Goal: Information Seeking & Learning: Check status

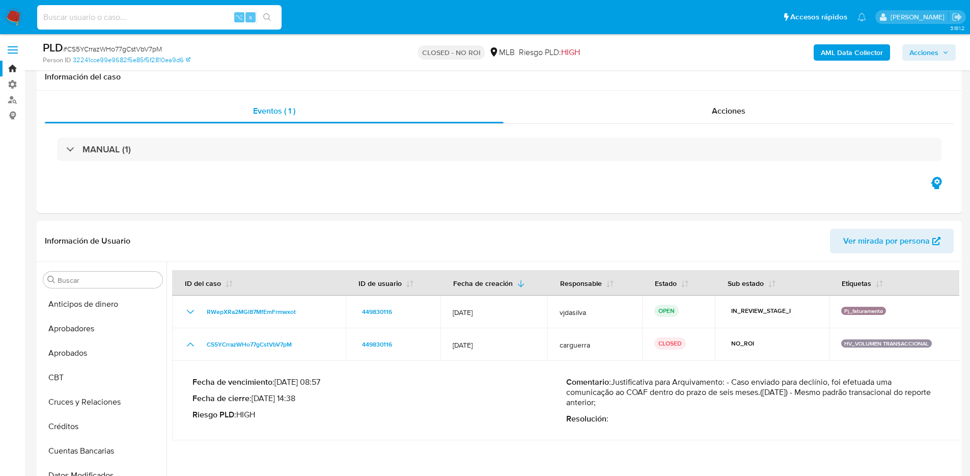
select select "10"
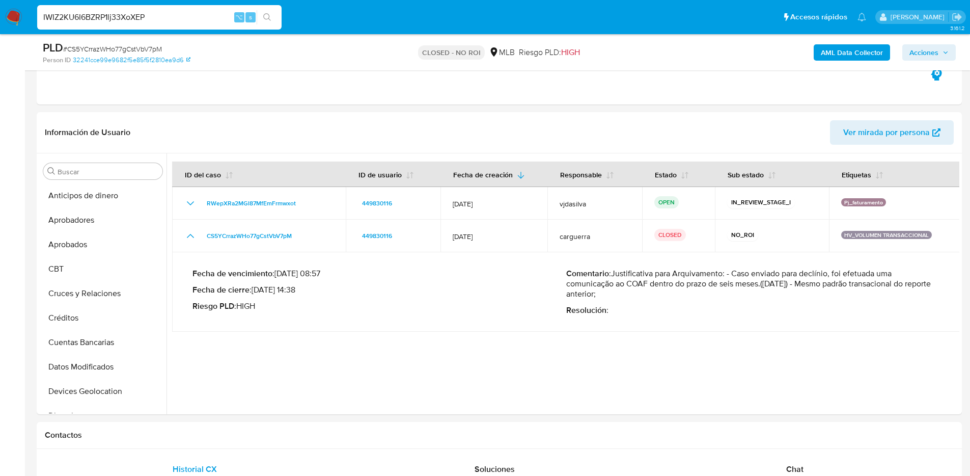
scroll to position [283, 0]
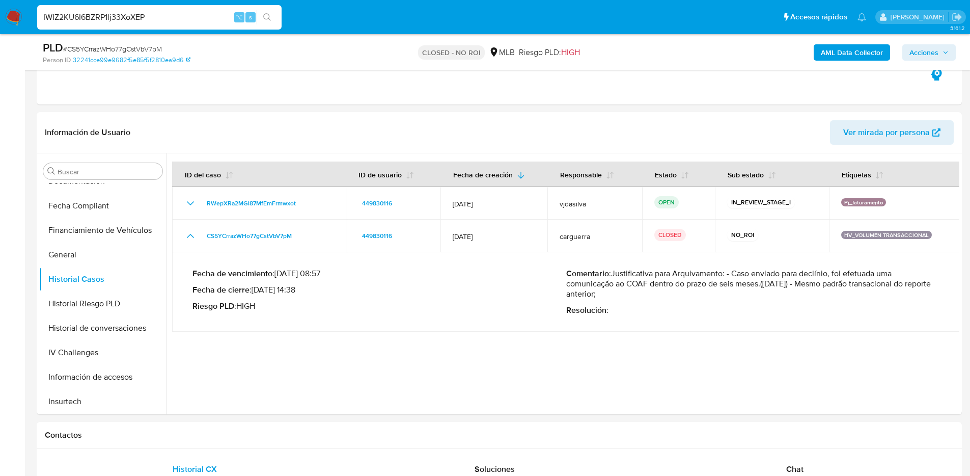
type input "IWIZ2KU6I6BZRP1lj33XoXEP"
click at [267, 17] on icon "search-icon" at bounding box center [267, 17] width 8 height 8
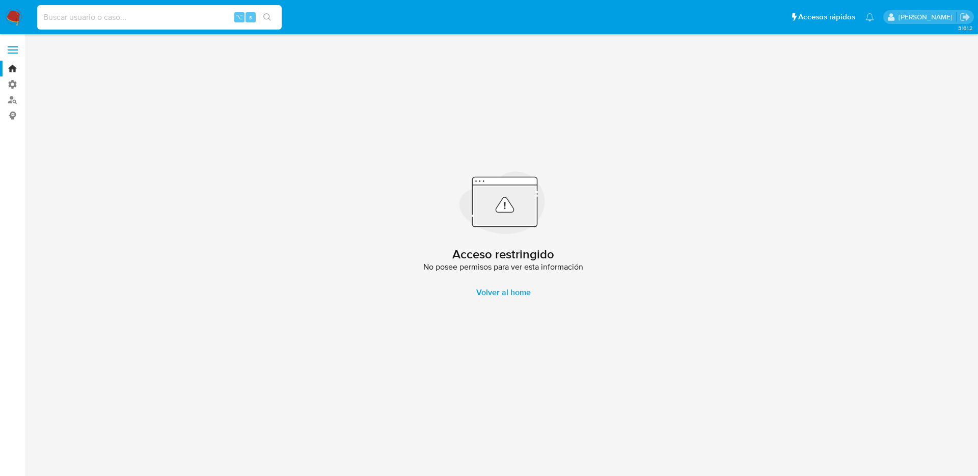
click at [198, 23] on input at bounding box center [159, 17] width 244 height 13
paste input "IWIZ2KU6I6BZRP1lj33XoXEP"
click at [281, 15] on input "IWIZ2KU6I6BZRP1lj33XoXEP" at bounding box center [159, 17] width 244 height 13
click at [260, 21] on button "search-icon" at bounding box center [267, 17] width 21 height 14
click at [266, 19] on icon "search-icon" at bounding box center [267, 17] width 8 height 8
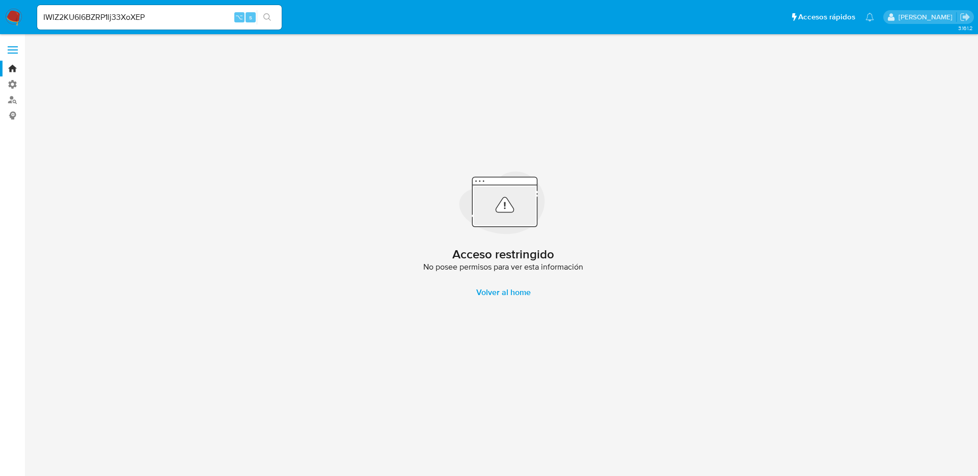
click at [197, 16] on input "IWIZ2KU6I6BZRP1lj33XoXEP" at bounding box center [159, 17] width 244 height 13
paste input "m9JFIVFRQvB5UpXK8OthoHWk"
click at [263, 18] on icon "search-icon" at bounding box center [267, 17] width 8 height 8
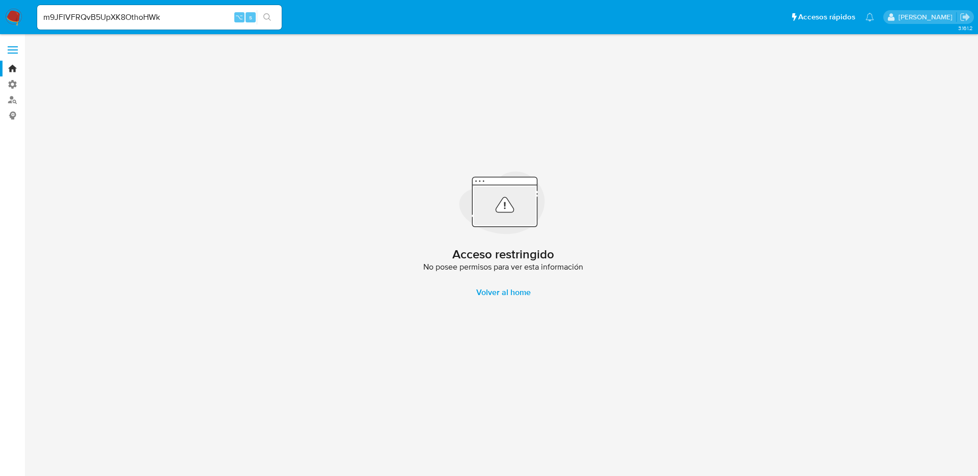
click at [163, 20] on input "m9JFIVFRQvB5UpXK8OthoHWk" at bounding box center [159, 17] width 244 height 13
drag, startPoint x: 170, startPoint y: 19, endPoint x: 0, endPoint y: 2, distance: 171.0
click at [0, 2] on nav "Pausado Ver notificaciones m9JFIVFRQvB5UpXK8OthoHWk ⌥ s Accesos rápidos Presion…" at bounding box center [489, 17] width 978 height 34
paste input "Sj32SLsJfZe9af6myGqxXePh"
type input "Sj32SLsJfZe9af6myGqxXePh"
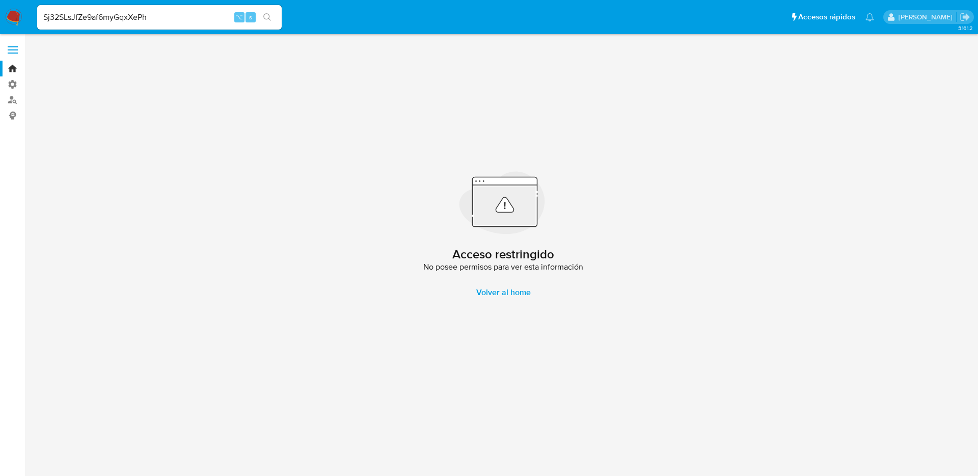
click at [271, 22] on button "search-icon" at bounding box center [267, 17] width 21 height 14
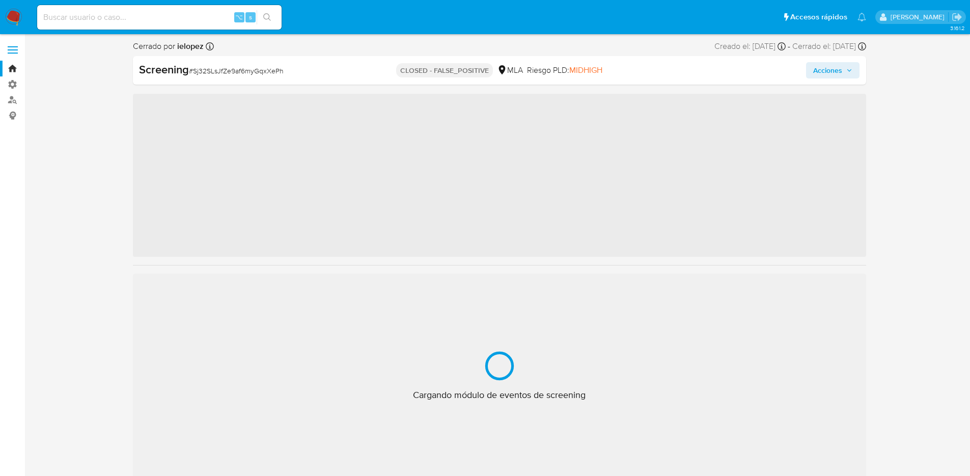
scroll to position [430, 0]
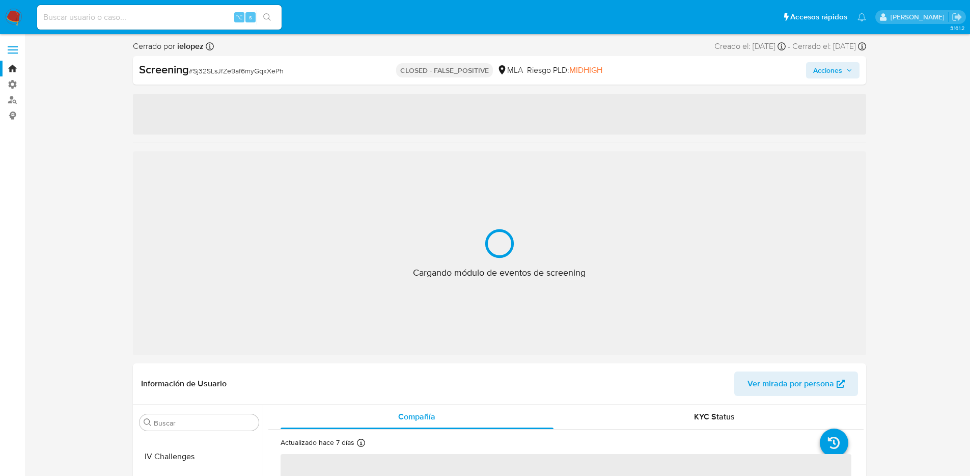
select select "10"
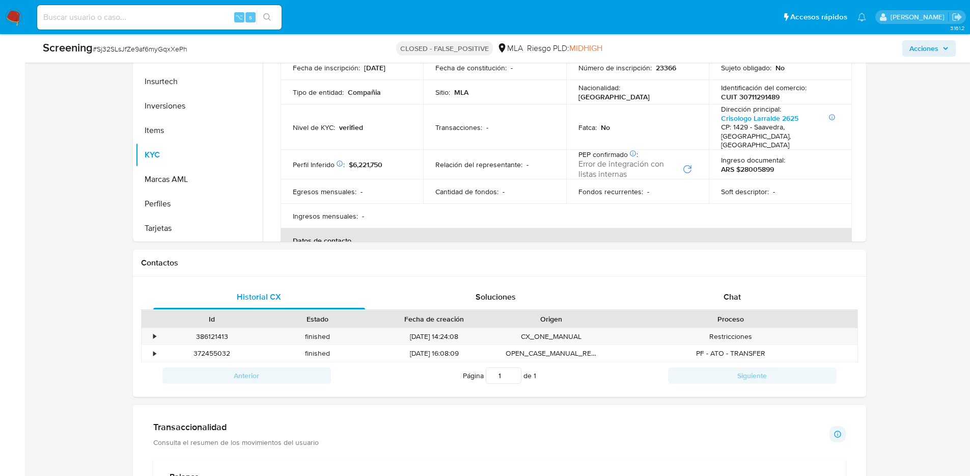
scroll to position [504, 0]
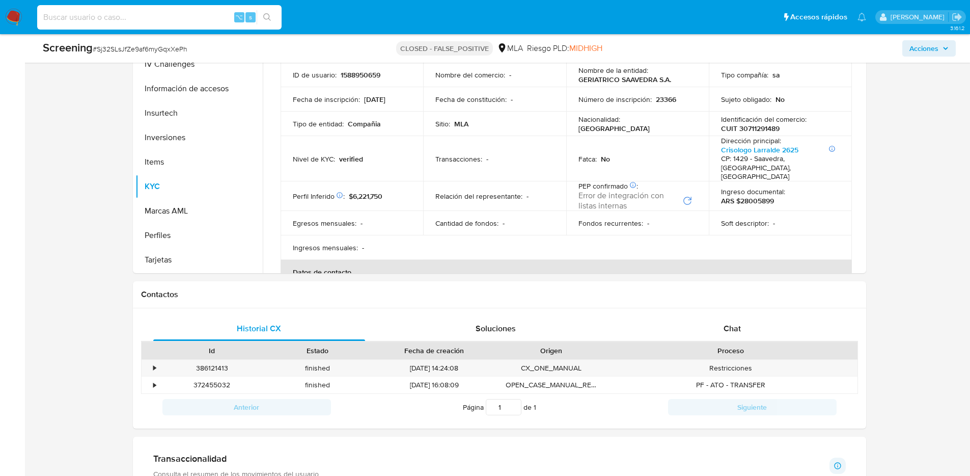
click at [106, 20] on input at bounding box center [159, 17] width 244 height 13
click at [88, 12] on input at bounding box center [159, 17] width 244 height 13
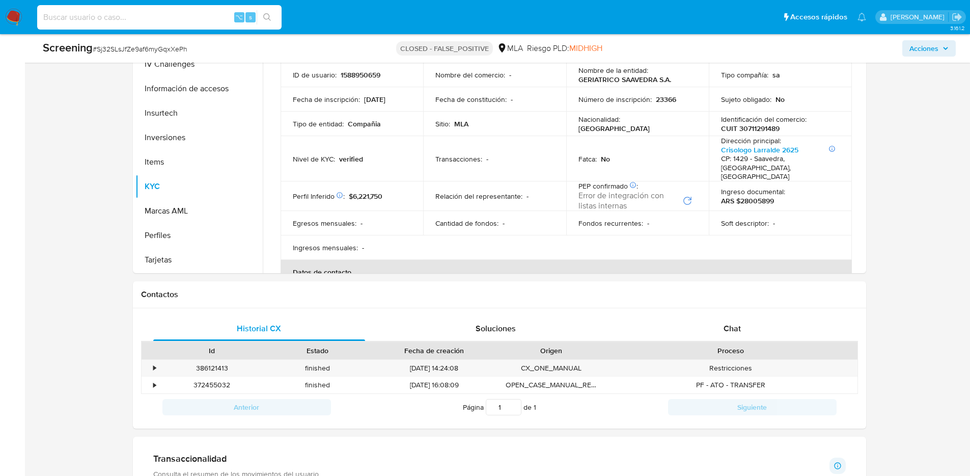
click at [88, 14] on input at bounding box center [159, 17] width 244 height 13
paste input "PPSxHoGwrl4qNJfWG01MFEV5"
type input "PPSxHoGwrl4qNJfWG01MFEV5"
click at [271, 16] on icon "search-icon" at bounding box center [267, 17] width 8 height 8
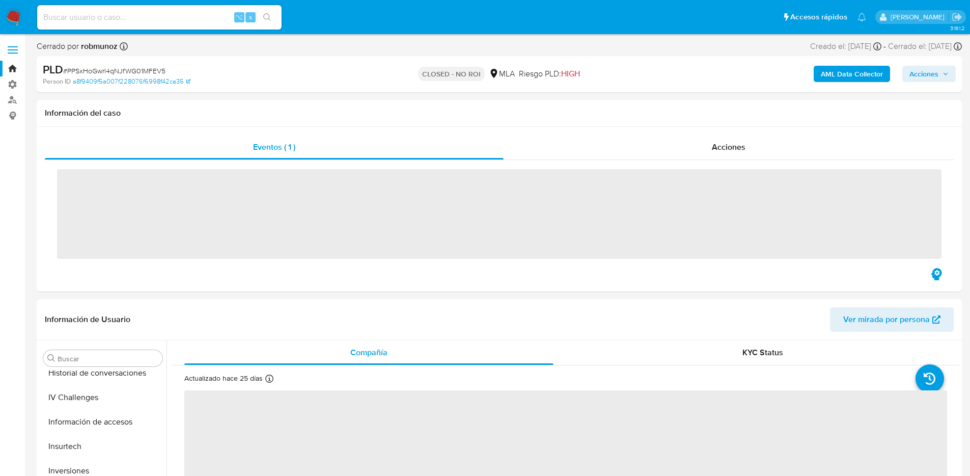
scroll to position [430, 0]
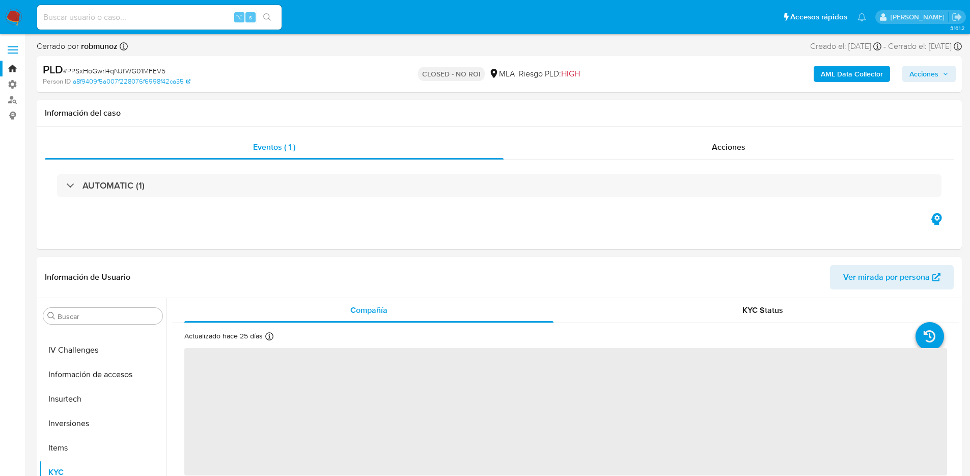
select select "10"
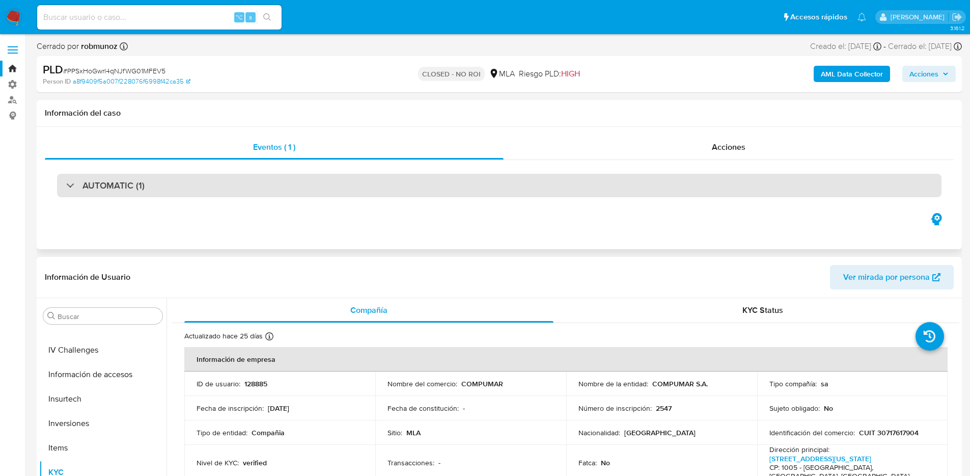
click at [67, 186] on div "AUTOMATIC (1)" at bounding box center [105, 185] width 78 height 11
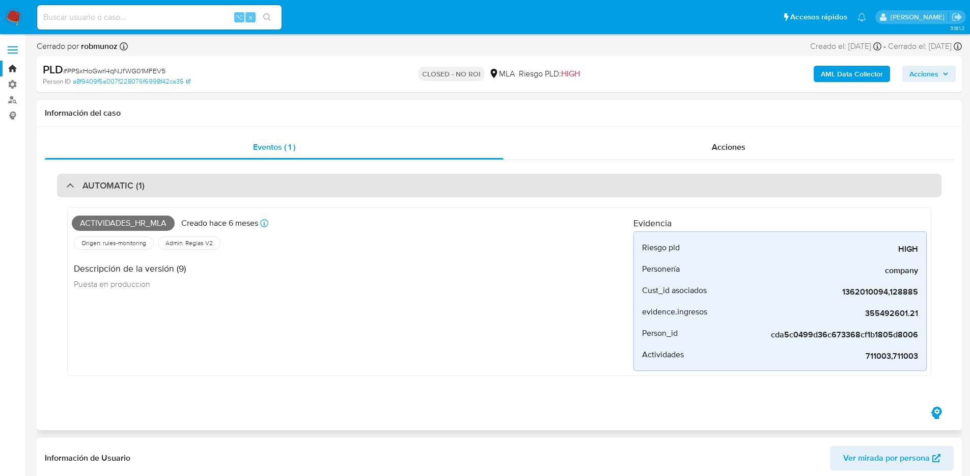
click at [66, 185] on div at bounding box center [66, 185] width 0 height 0
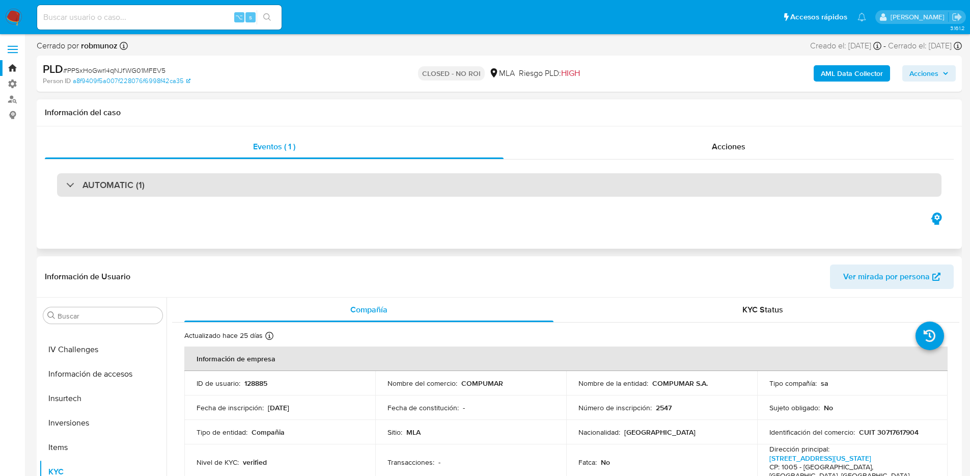
scroll to position [0, 0]
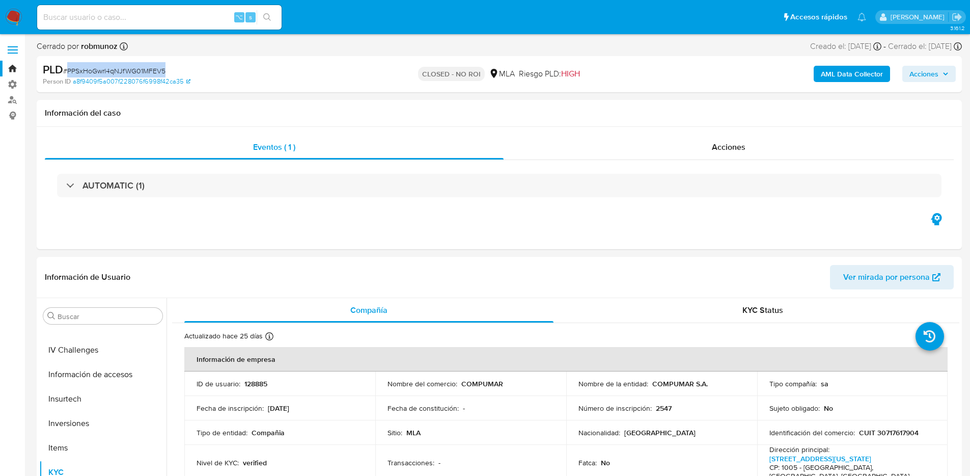
drag, startPoint x: 170, startPoint y: 70, endPoint x: 66, endPoint y: 70, distance: 103.4
click at [66, 70] on div "PLD # PPSxHoGwrl4qNJfWG01MFEV5" at bounding box center [193, 69] width 300 height 15
copy span "PPSxHoGwrl4qNJfWG01MFEV5"
click at [115, 17] on input at bounding box center [159, 17] width 244 height 13
paste input "PPSxHoGwrl4qNJfWG01MFEV5"
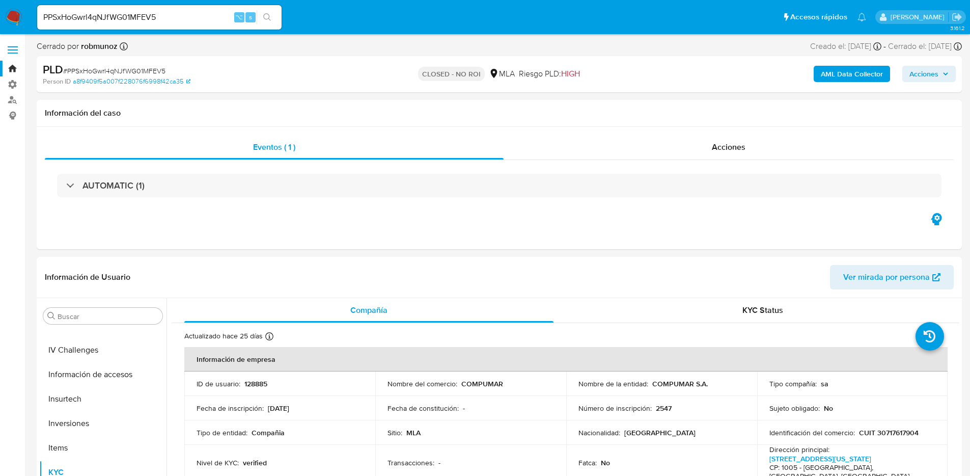
click at [267, 21] on button "search-icon" at bounding box center [267, 17] width 21 height 14
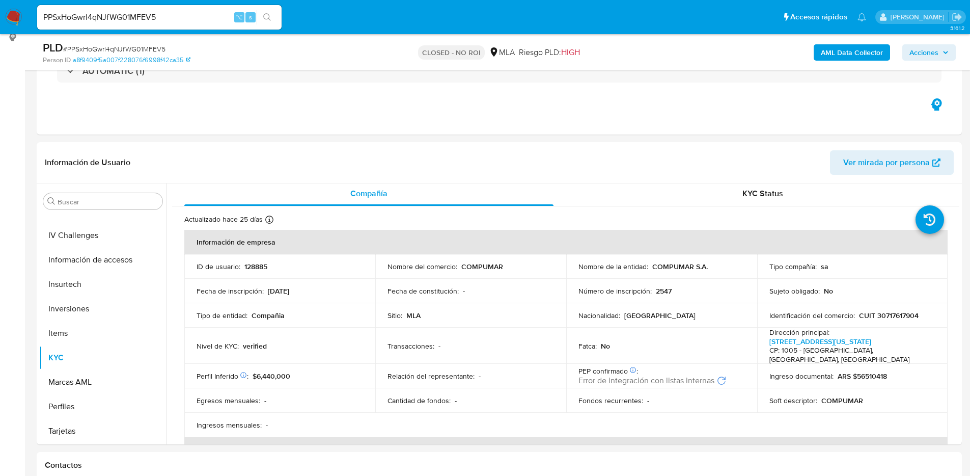
scroll to position [17, 0]
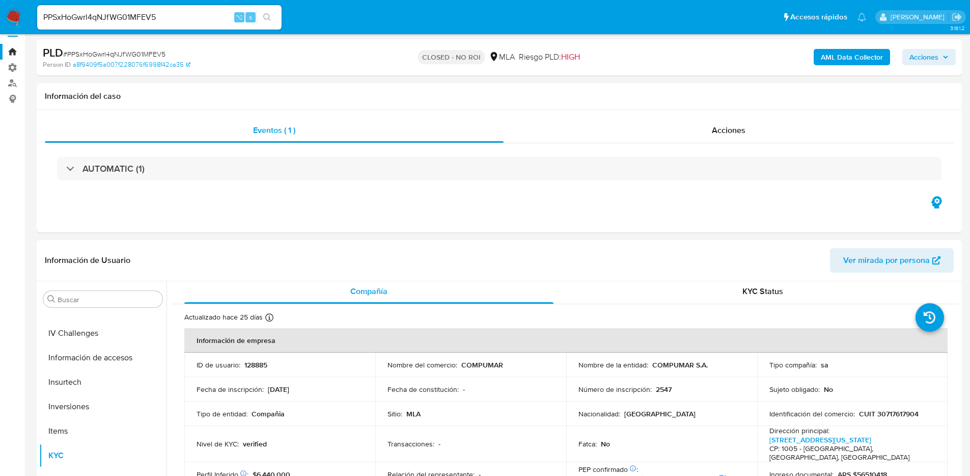
click at [267, 15] on icon "search-icon" at bounding box center [267, 17] width 8 height 8
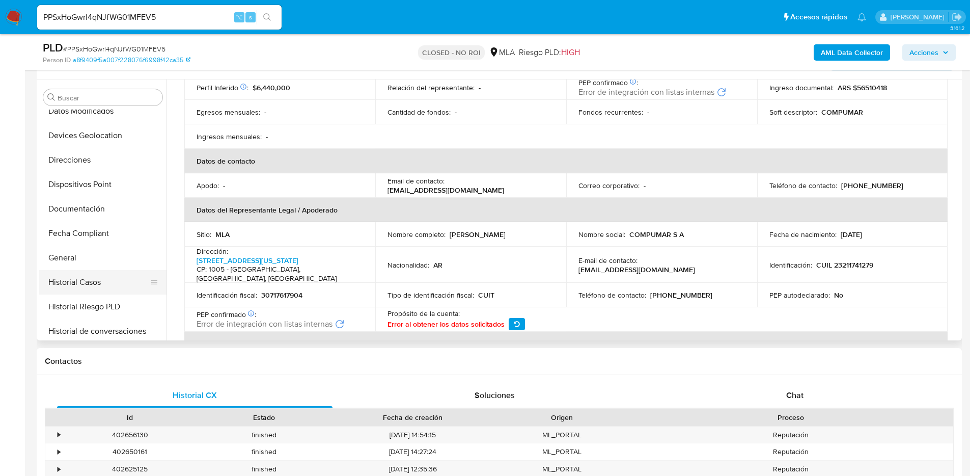
scroll to position [207, 0]
click at [90, 286] on button "Historial Casos" at bounding box center [98, 281] width 119 height 24
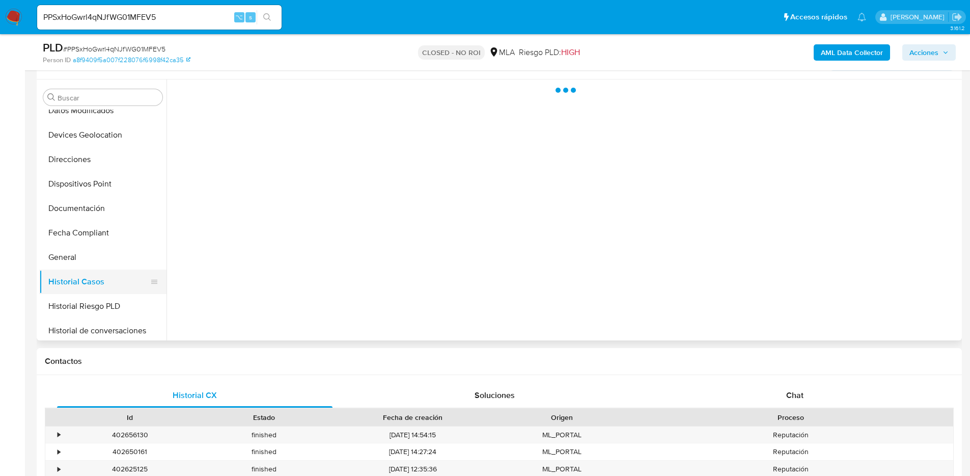
scroll to position [0, 0]
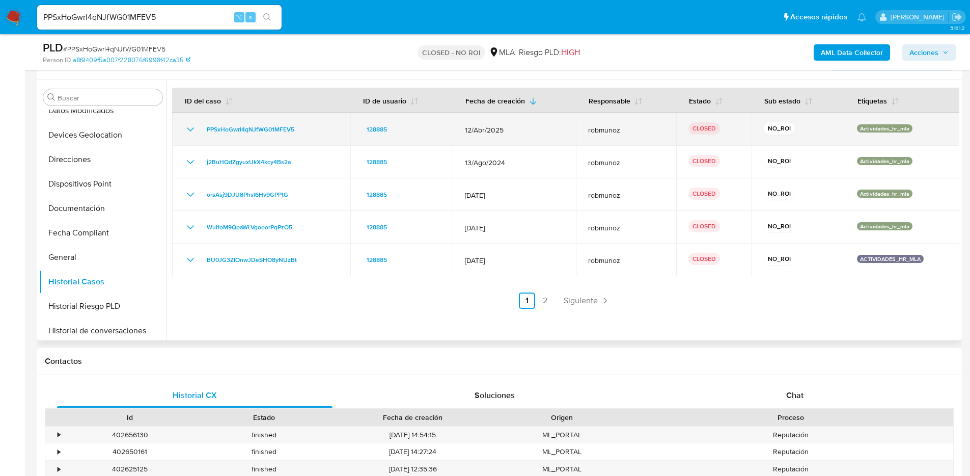
click at [191, 128] on icon "Mostrar/Ocultar" at bounding box center [190, 129] width 12 height 12
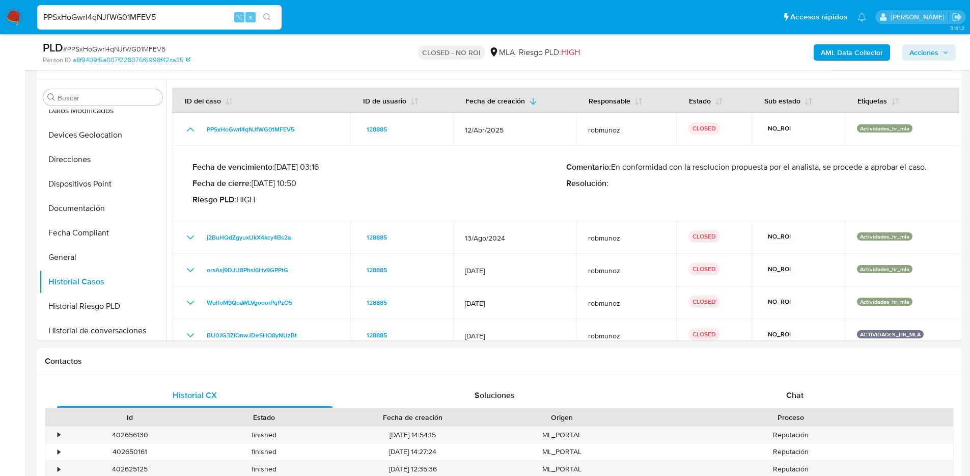
drag, startPoint x: 179, startPoint y: 21, endPoint x: 0, endPoint y: -14, distance: 182.2
drag, startPoint x: 255, startPoint y: 182, endPoint x: 298, endPoint y: 183, distance: 43.3
click at [298, 183] on p "Fecha de cierre : [DATE] 10:50" at bounding box center [379, 183] width 374 height 10
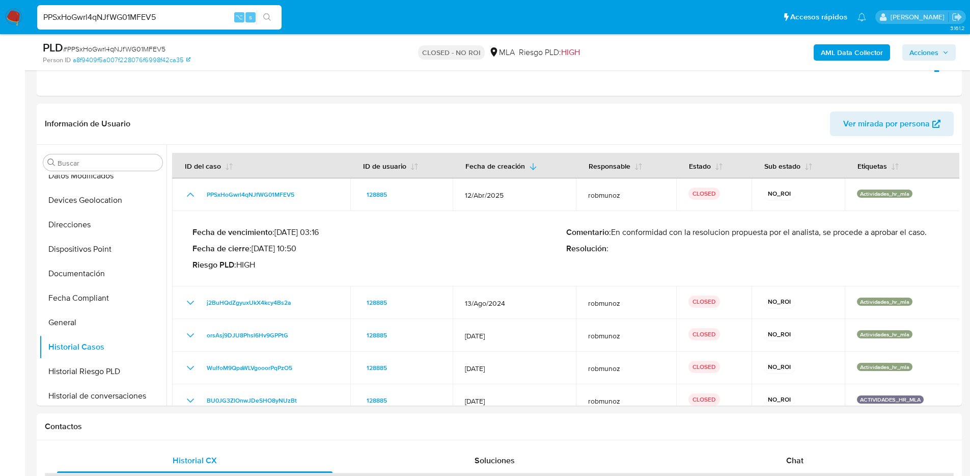
drag, startPoint x: 183, startPoint y: 12, endPoint x: 0, endPoint y: -15, distance: 184.8
paste input "FpEzLwTk0Ep40t6kDCQLcoxh"
type input "FpEzLwTk0Ep40t6kDCQLcoxh"
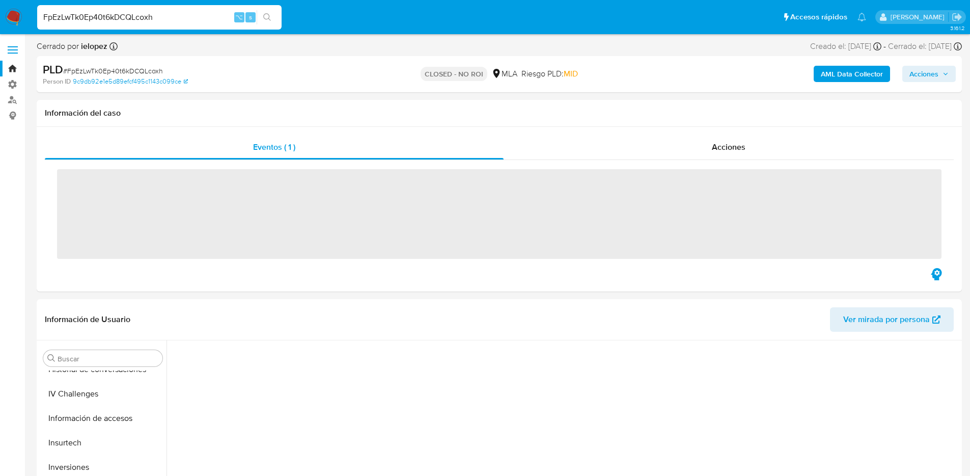
scroll to position [430, 0]
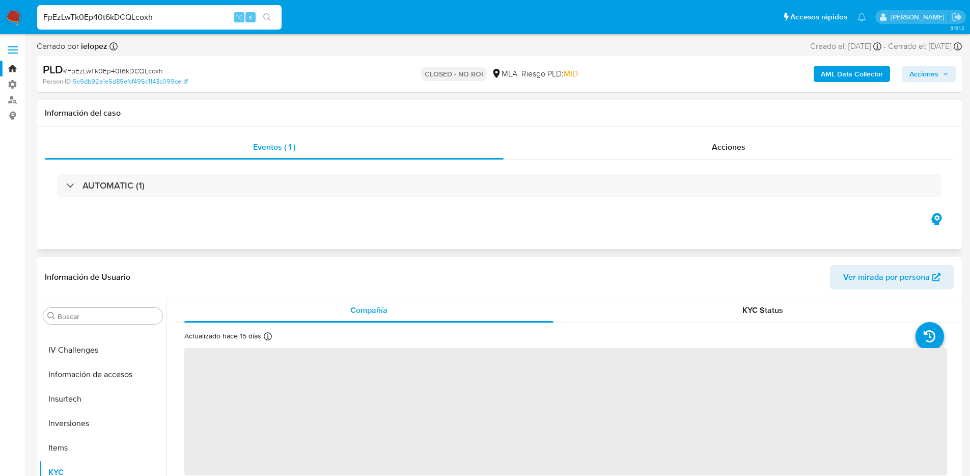
select select "10"
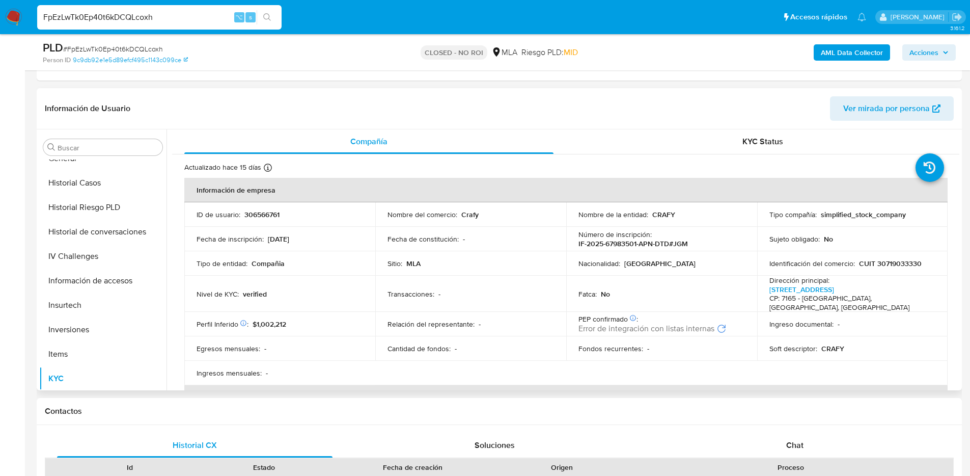
scroll to position [351, 0]
click at [119, 192] on button "Historial Casos" at bounding box center [98, 187] width 119 height 24
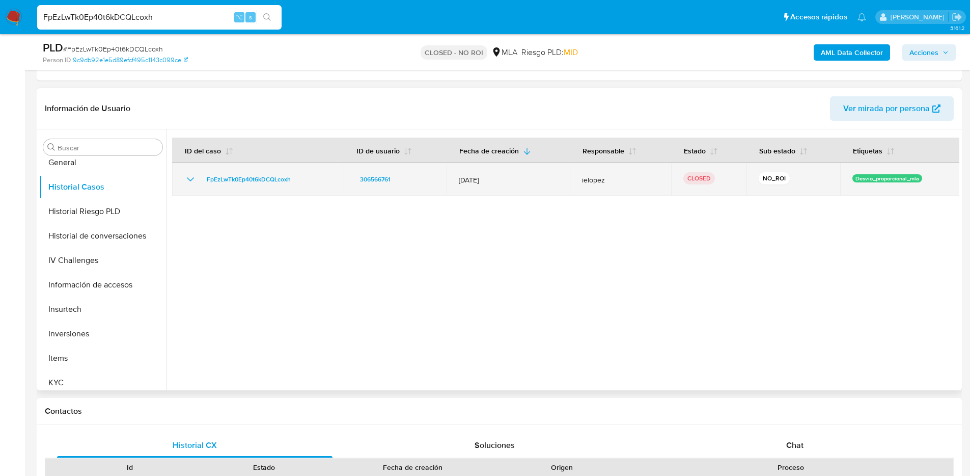
click at [189, 182] on icon "Mostrar/Ocultar" at bounding box center [190, 179] width 12 height 12
